Goal: Task Accomplishment & Management: Complete application form

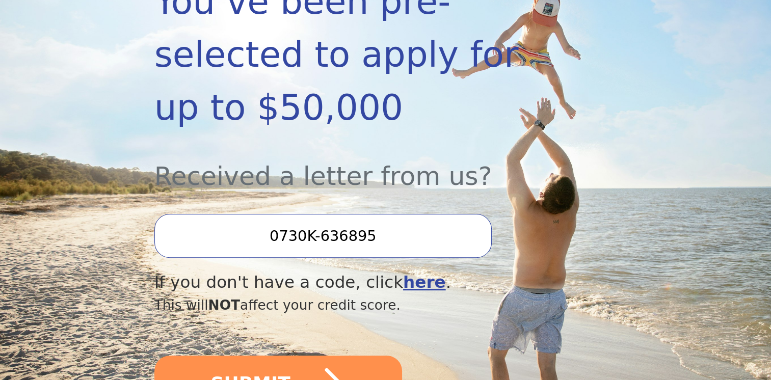
scroll to position [271, 0]
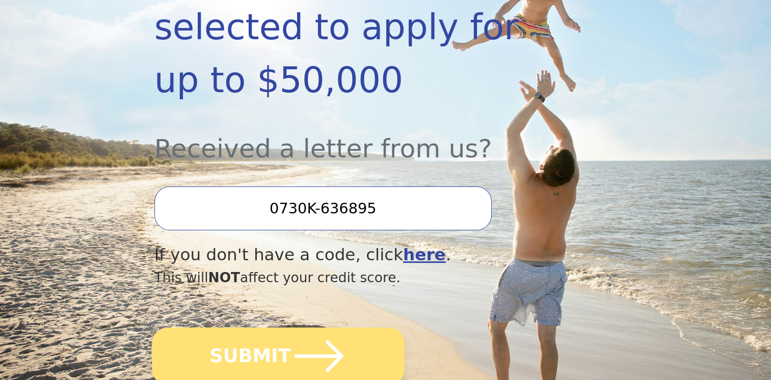
click at [290, 328] on icon "submit" at bounding box center [318, 356] width 56 height 56
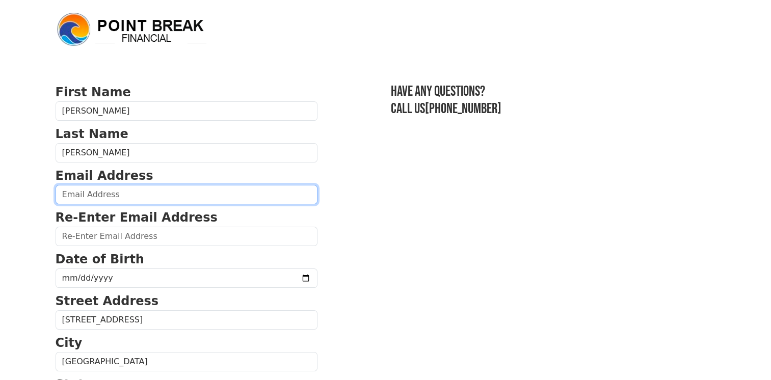
click at [128, 201] on input "email" at bounding box center [187, 194] width 262 height 19
type input "jndzaleski@gmail.com"
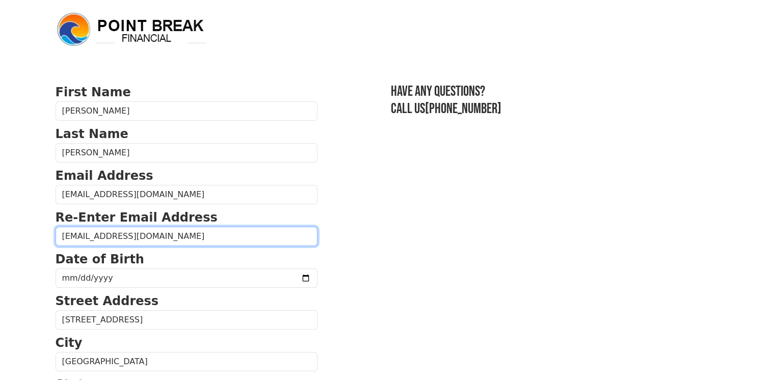
type input "jndzaleski@gmail.com"
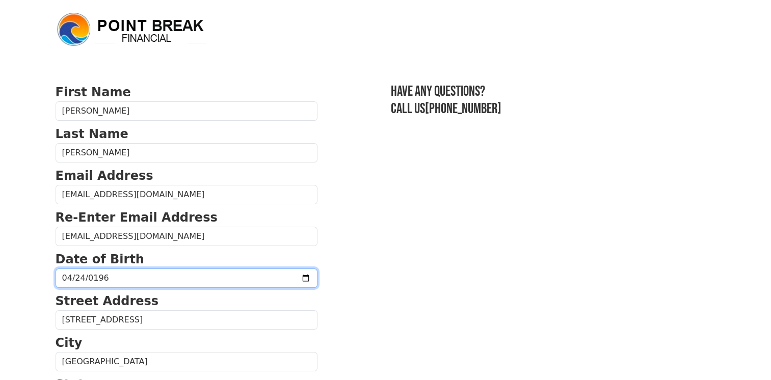
type input "1963-04-24"
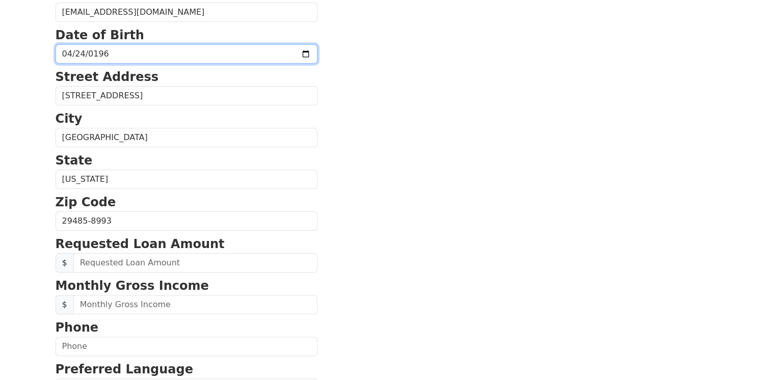
scroll to position [237, 0]
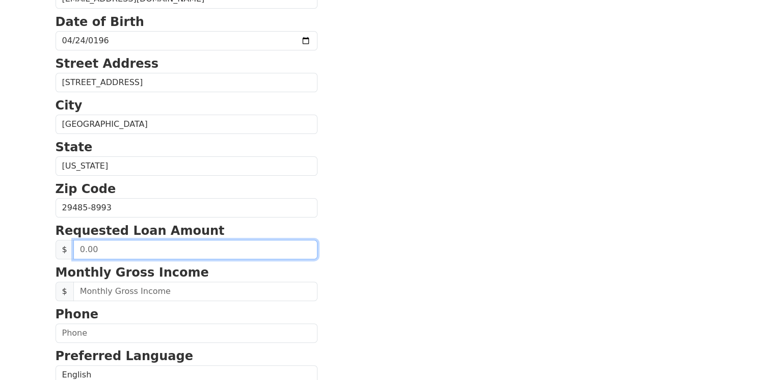
click at [129, 249] on input "text" at bounding box center [195, 249] width 244 height 19
type input "20,000.00"
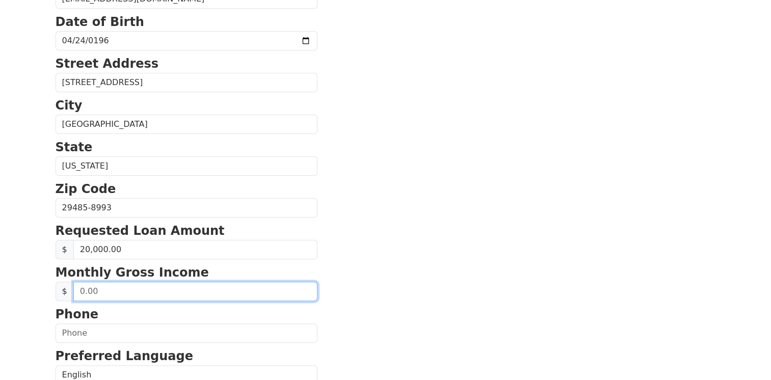
click at [152, 286] on input "text" at bounding box center [195, 291] width 244 height 19
type input "8,000.00"
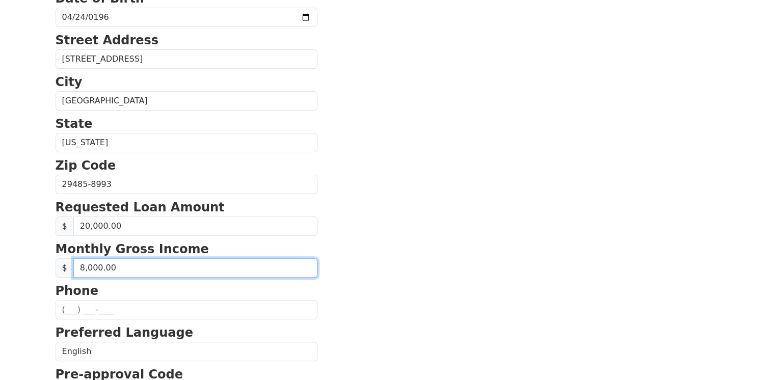
scroll to position [306, 0]
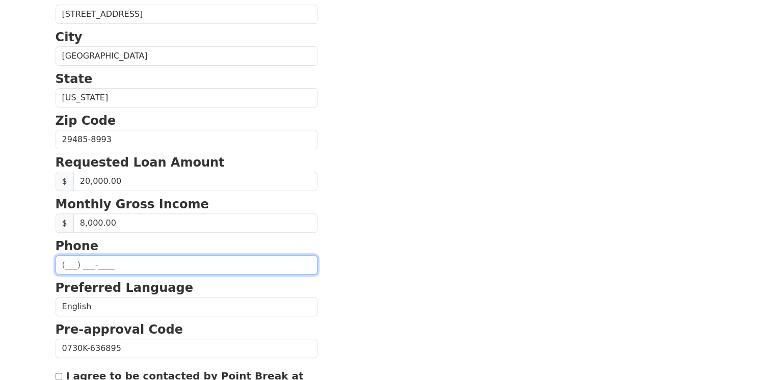
click at [96, 259] on input "text" at bounding box center [187, 264] width 262 height 19
type input "(360) 420-0426"
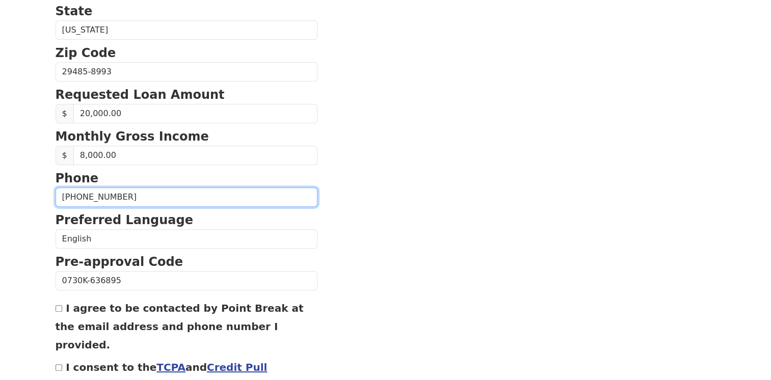
scroll to position [407, 0]
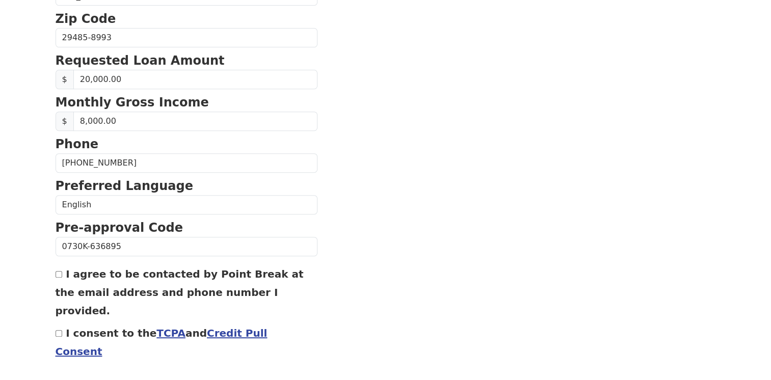
click at [58, 271] on input "I agree to be contacted by Point Break at the email address and phone number I …" at bounding box center [59, 274] width 7 height 7
checkbox input "true"
click at [58, 330] on input "I consent to the TCPA and Credit Pull Consent" at bounding box center [59, 333] width 7 height 7
checkbox input "true"
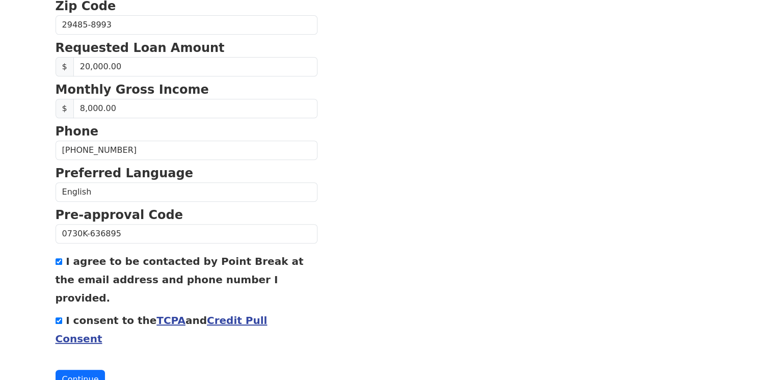
scroll to position [427, 0]
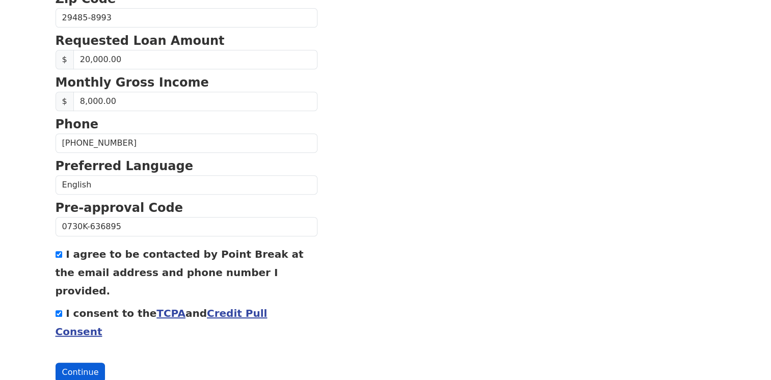
click at [81, 363] on button "Continue" at bounding box center [81, 372] width 50 height 19
